Goal: Task Accomplishment & Management: Manage account settings

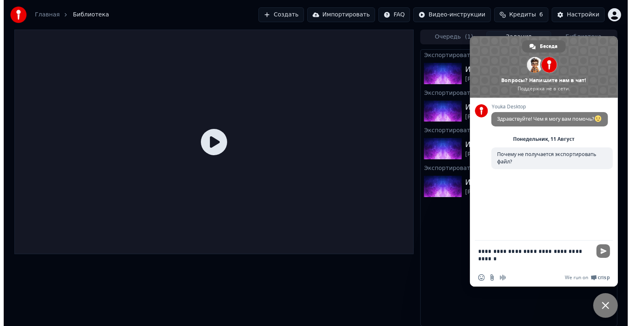
scroll to position [1, 0]
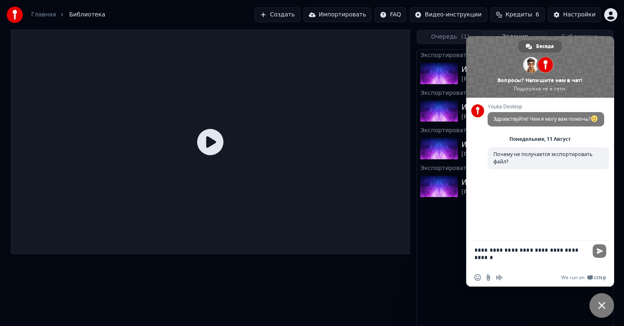
click at [543, 44] on span "Беседа" at bounding box center [545, 46] width 18 height 12
click at [451, 295] on div "Экспортировать [.mp4] Иностранец [PERSON_NAME] Экспортировать [.mp4] Иностранец…" at bounding box center [515, 187] width 197 height 277
click at [602, 309] on span "Закрыть чат" at bounding box center [602, 305] width 7 height 7
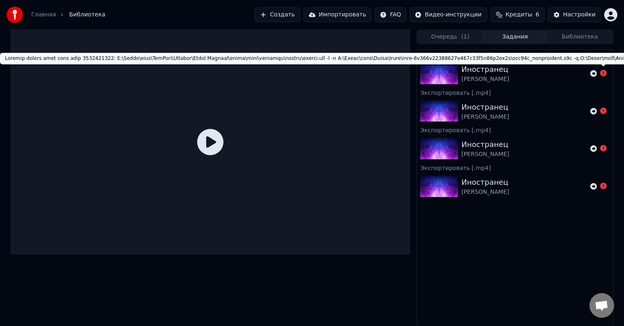
click at [601, 74] on icon at bounding box center [604, 73] width 7 height 7
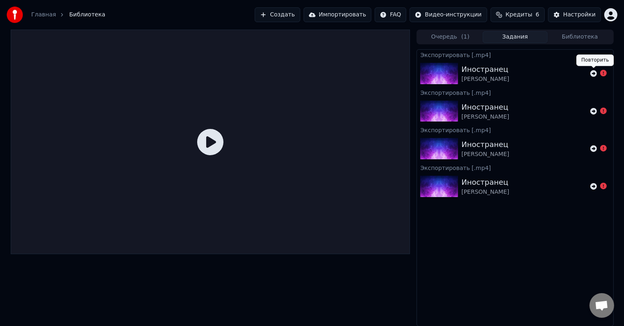
click at [595, 74] on icon at bounding box center [594, 73] width 7 height 7
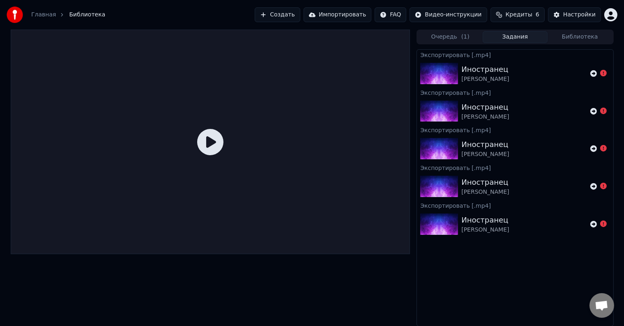
click at [613, 16] on html "Главная Библиотека Создать Импортировать FAQ Видео-инструкции Кредиты 6 Настрой…" at bounding box center [312, 163] width 624 height 326
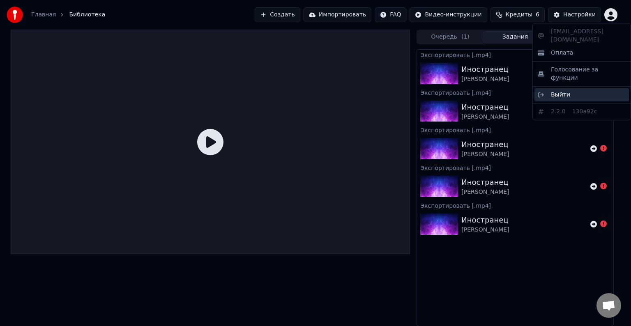
click at [559, 88] on div "Выйти" at bounding box center [582, 94] width 95 height 13
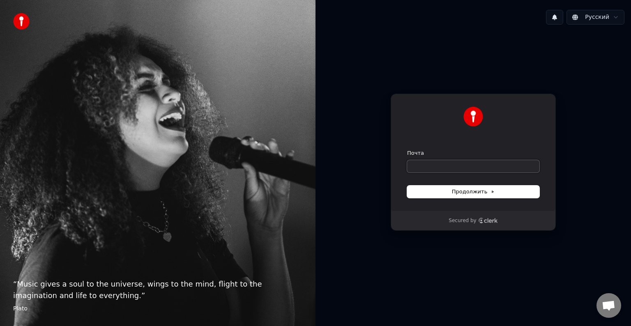
click at [472, 161] on input "Почта" at bounding box center [473, 166] width 132 height 12
click at [442, 194] on button "Продолжить" at bounding box center [473, 192] width 132 height 12
type input "**********"
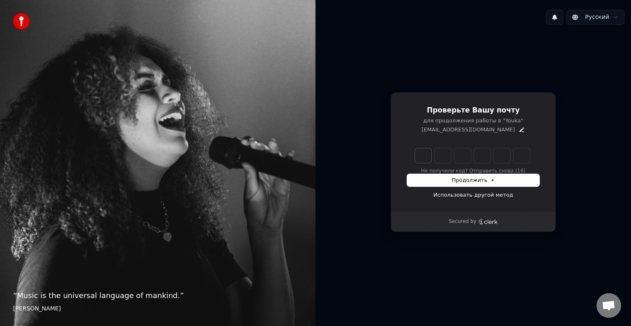
click at [423, 158] on input "Enter verification code. Digit 1" at bounding box center [423, 155] width 16 height 15
type input "******"
type input "*"
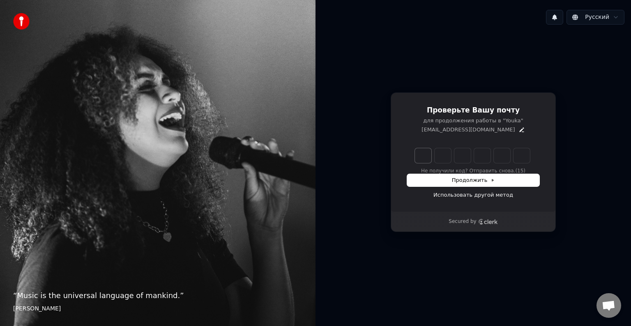
type input "*"
